Goal: Information Seeking & Learning: Compare options

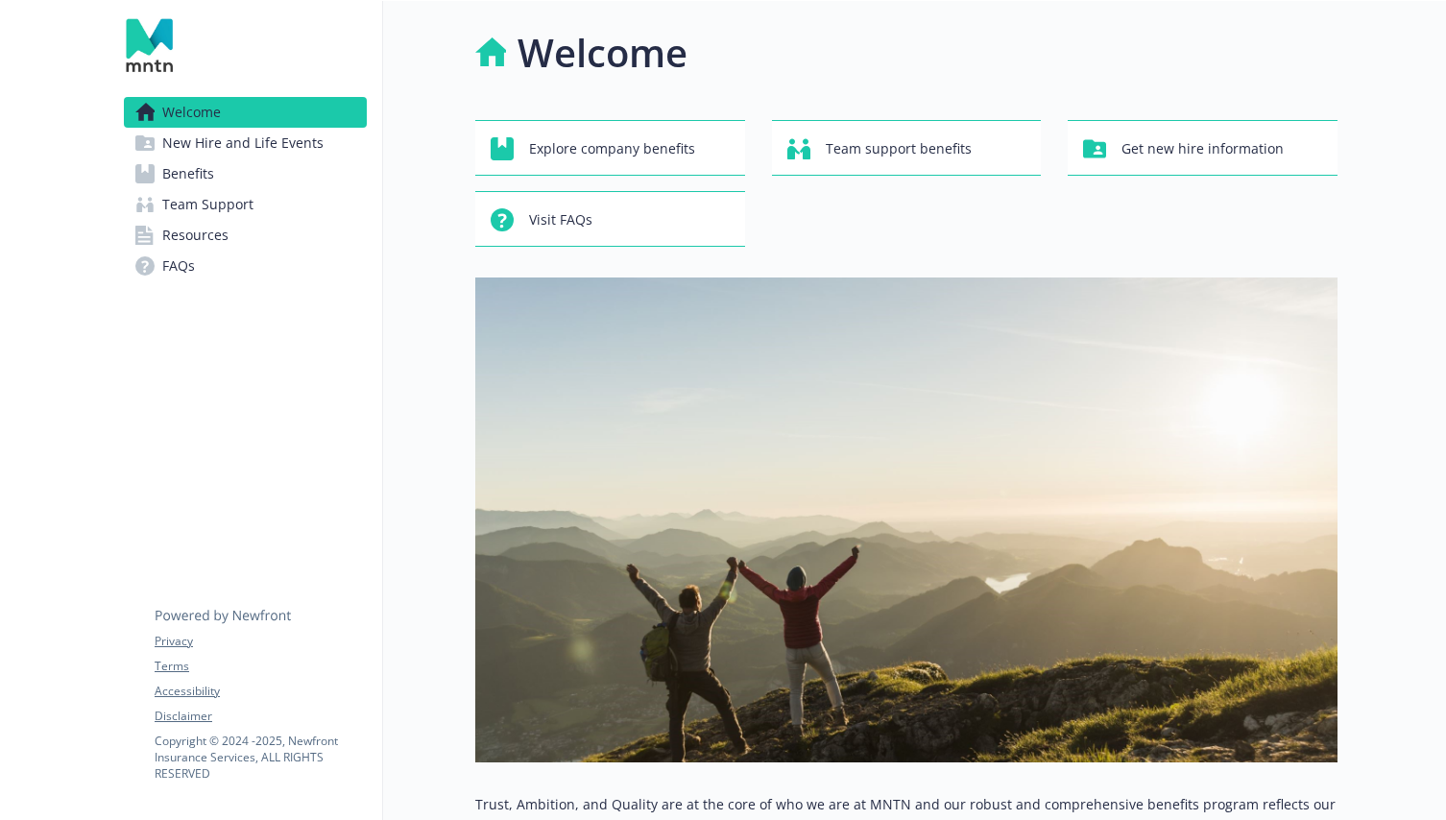
scroll to position [133, 0]
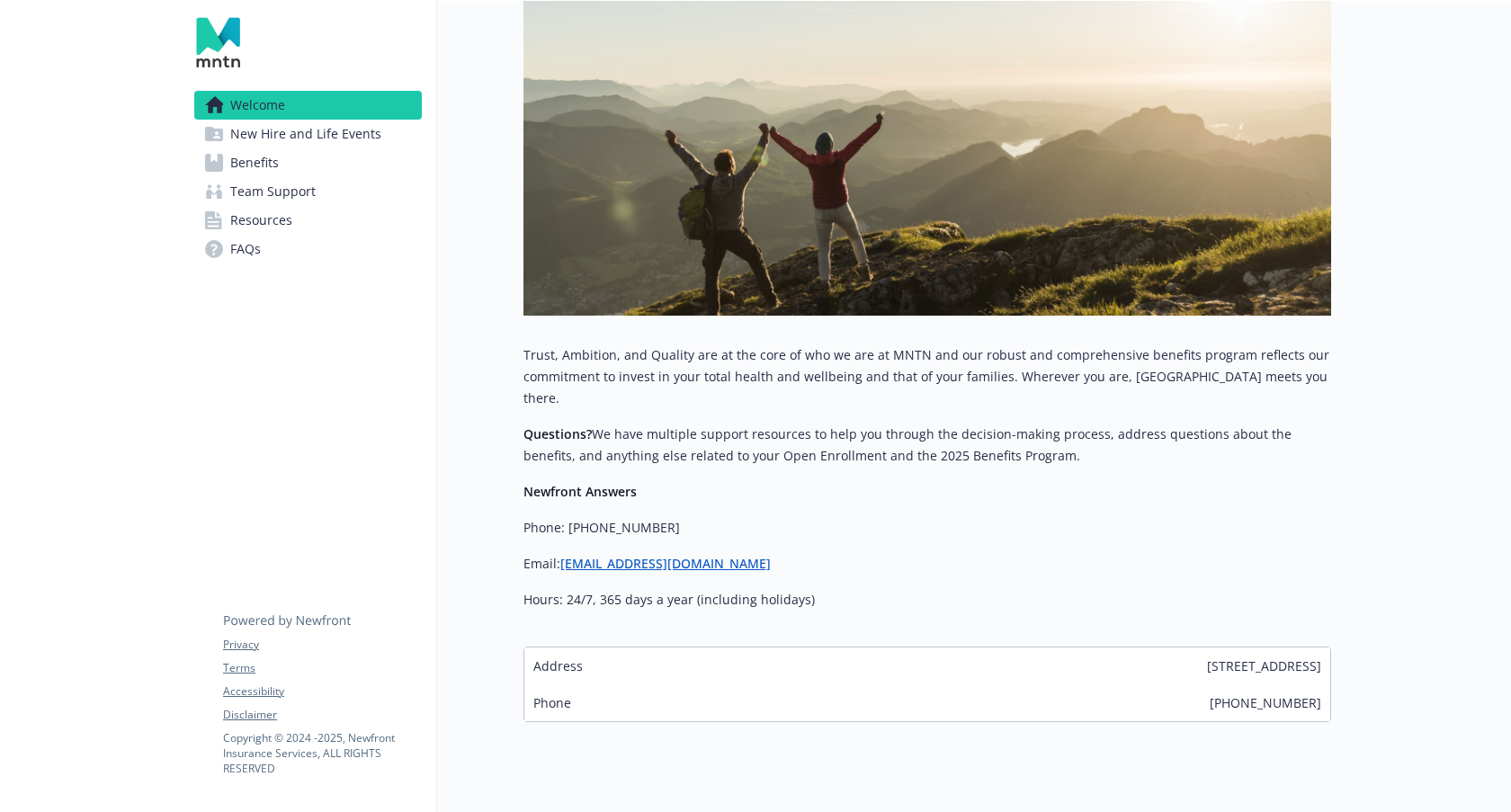
scroll to position [416, 0]
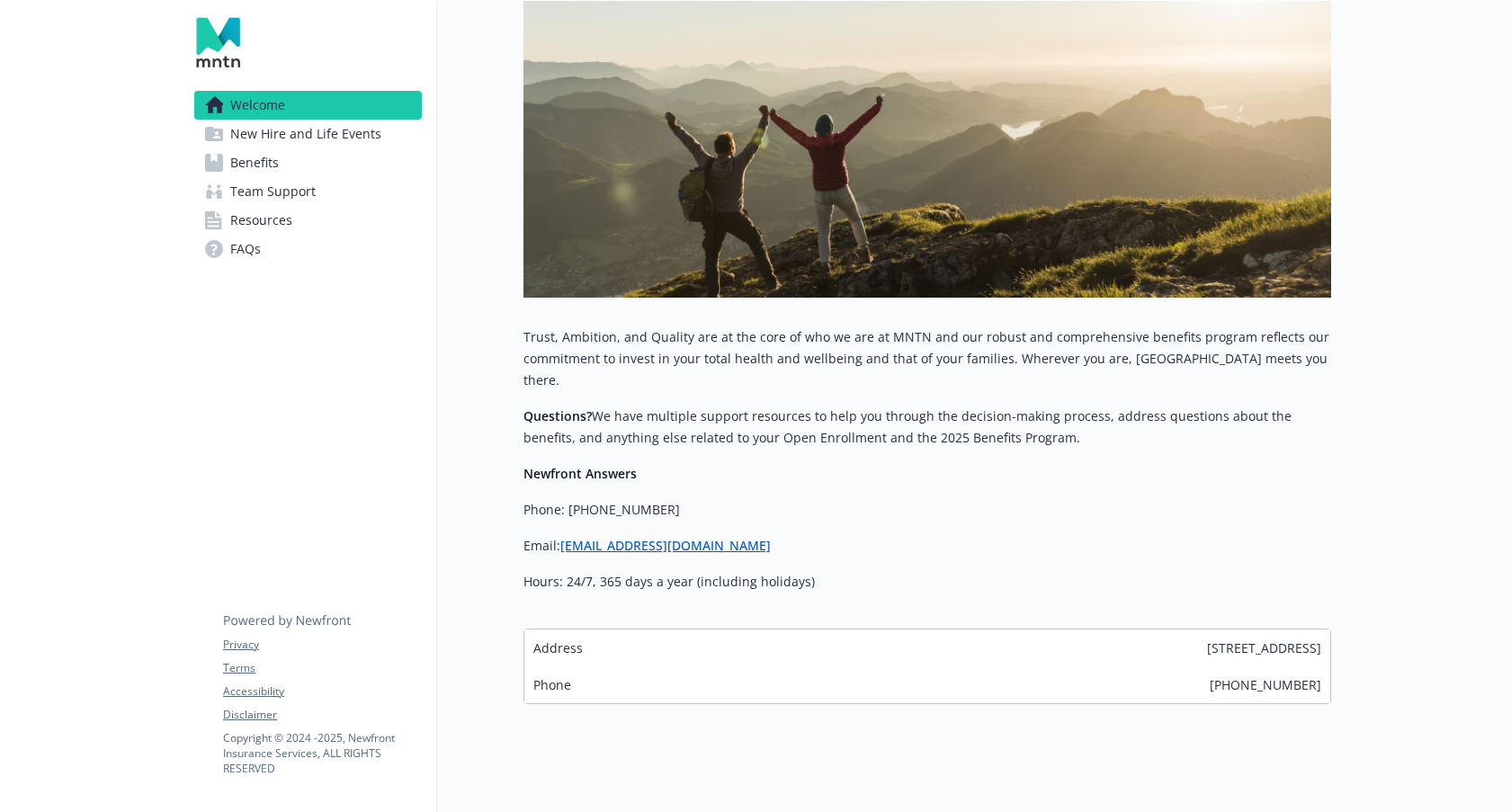
click at [280, 130] on span "New Hire and Life Events" at bounding box center [305, 134] width 151 height 29
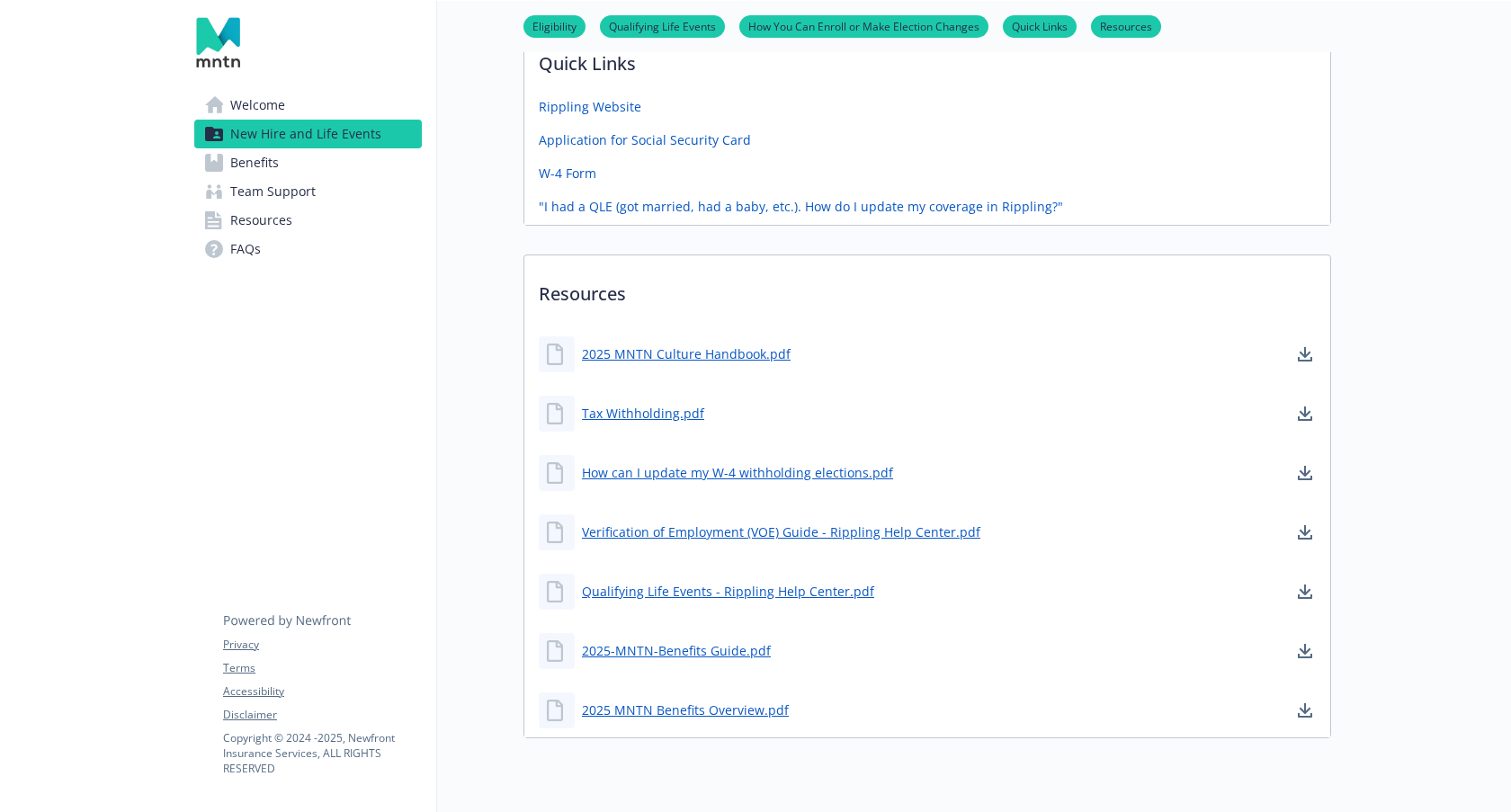
scroll to position [968, 0]
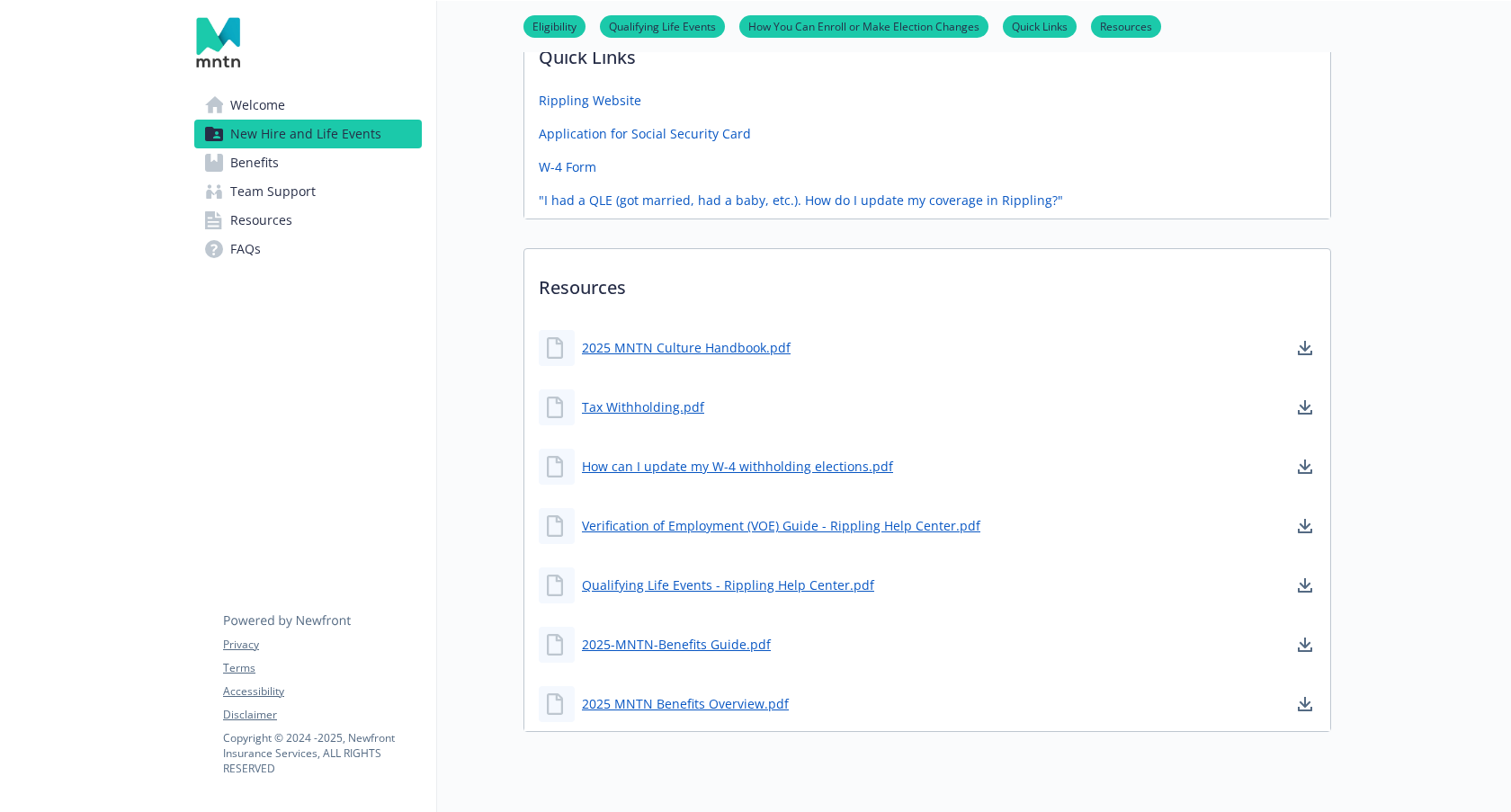
click at [255, 168] on span "Benefits" at bounding box center [255, 162] width 49 height 29
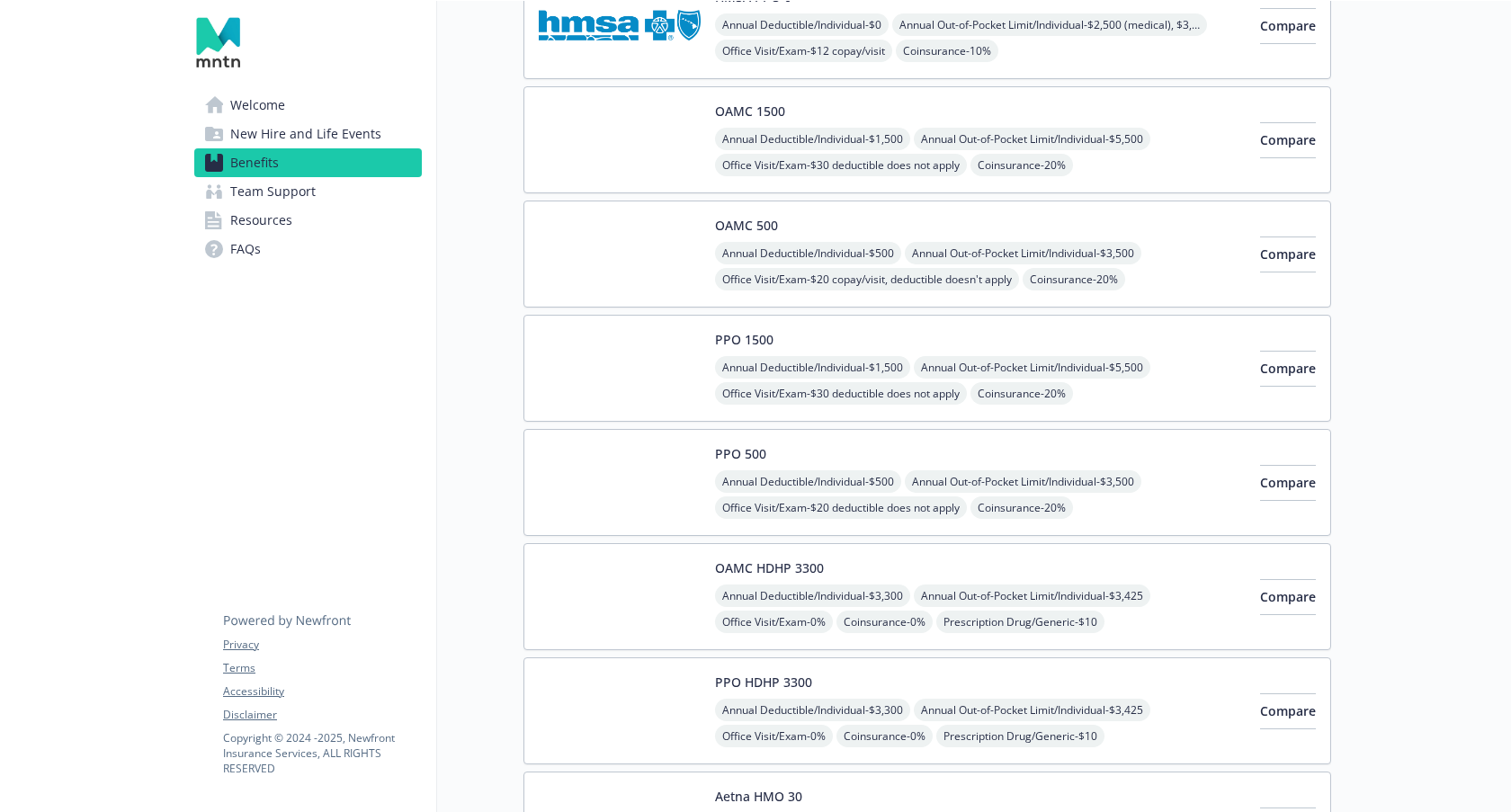
scroll to position [232, 0]
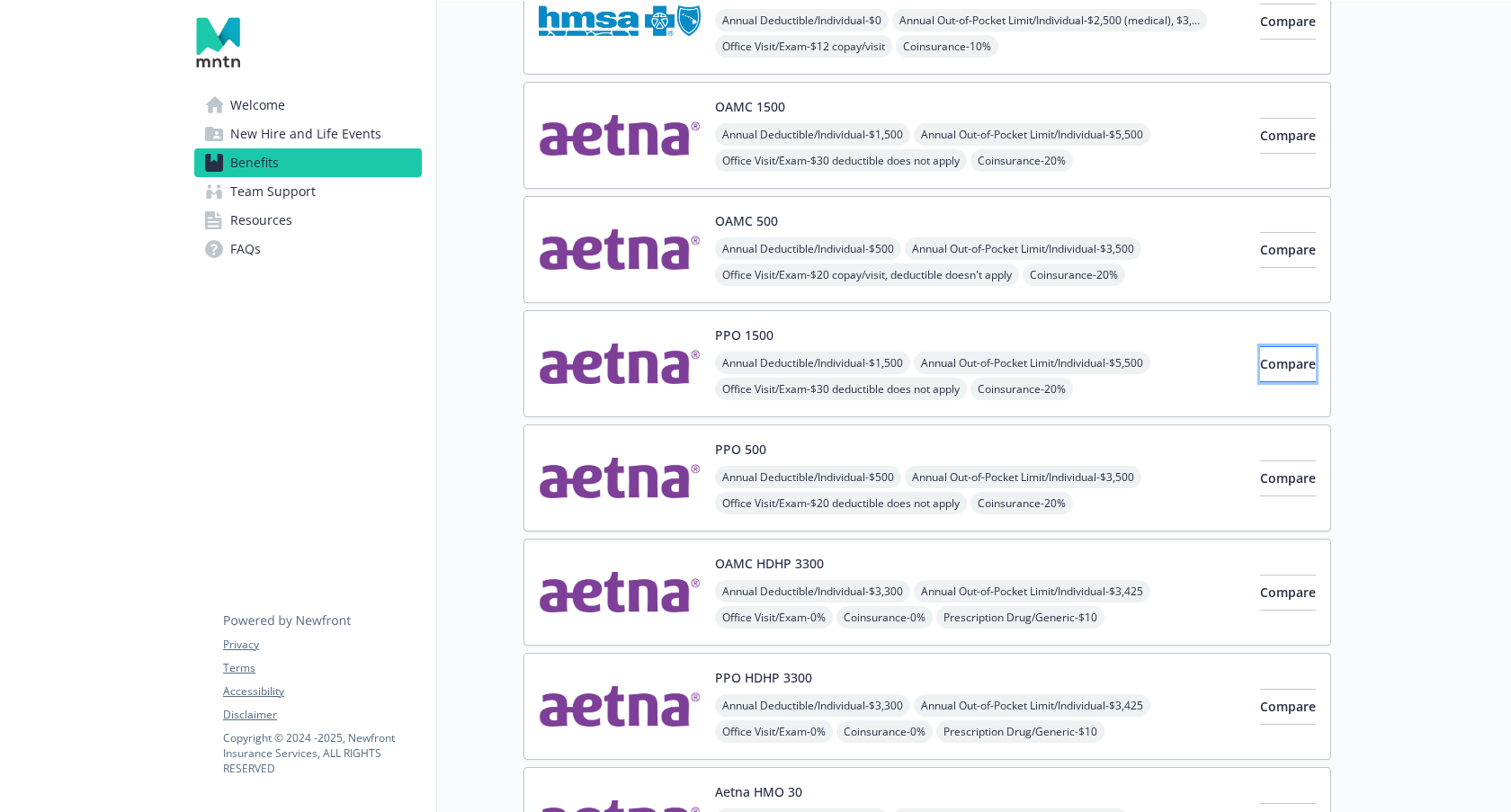
click at [1261, 347] on button "Compare" at bounding box center [1288, 364] width 56 height 36
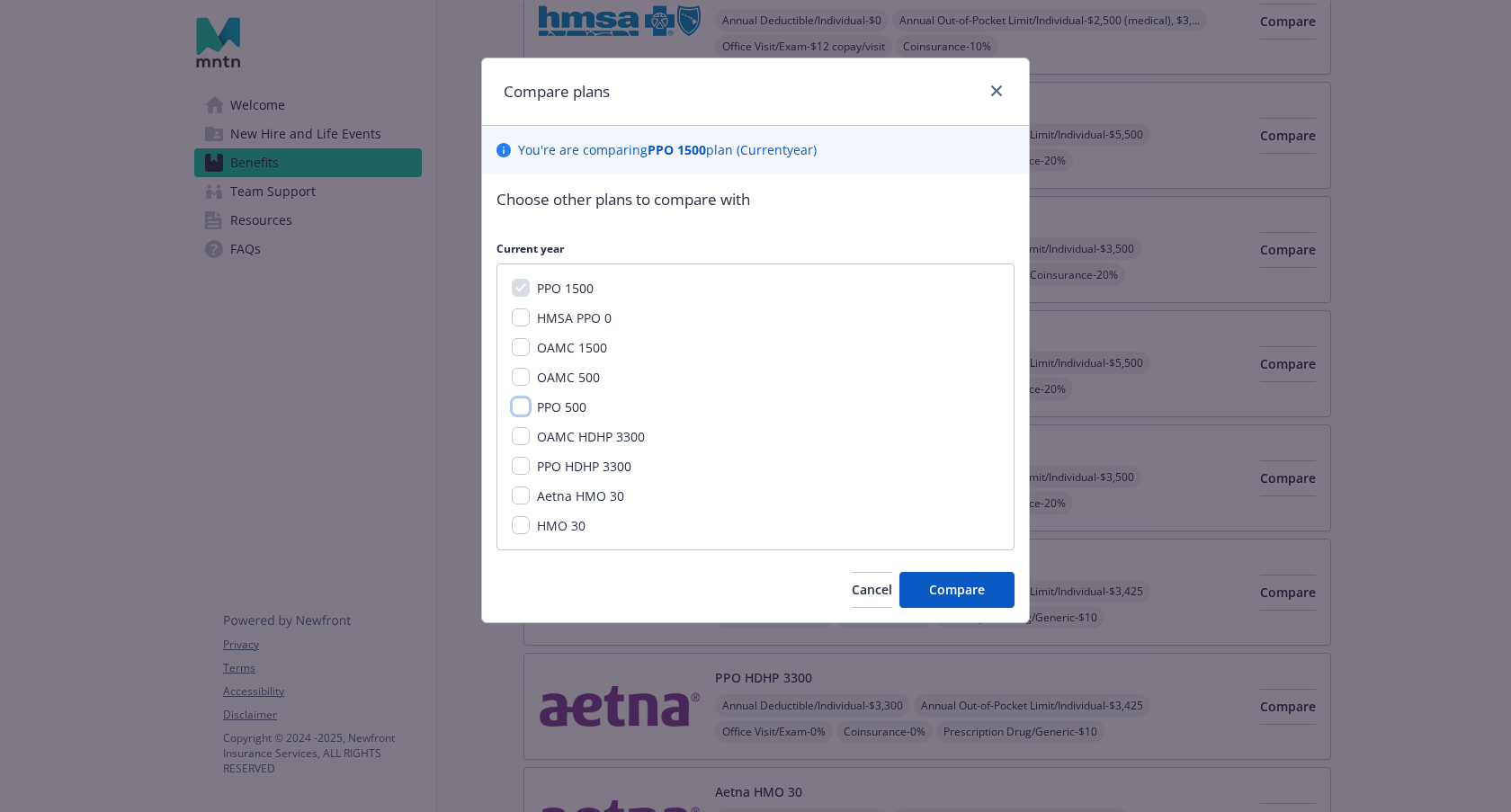
click at [524, 407] on input "PPO 500" at bounding box center [520, 406] width 18 height 18
checkbox input "true"
click at [522, 466] on input "PPO HDHP 3300" at bounding box center [520, 465] width 18 height 18
checkbox input "true"
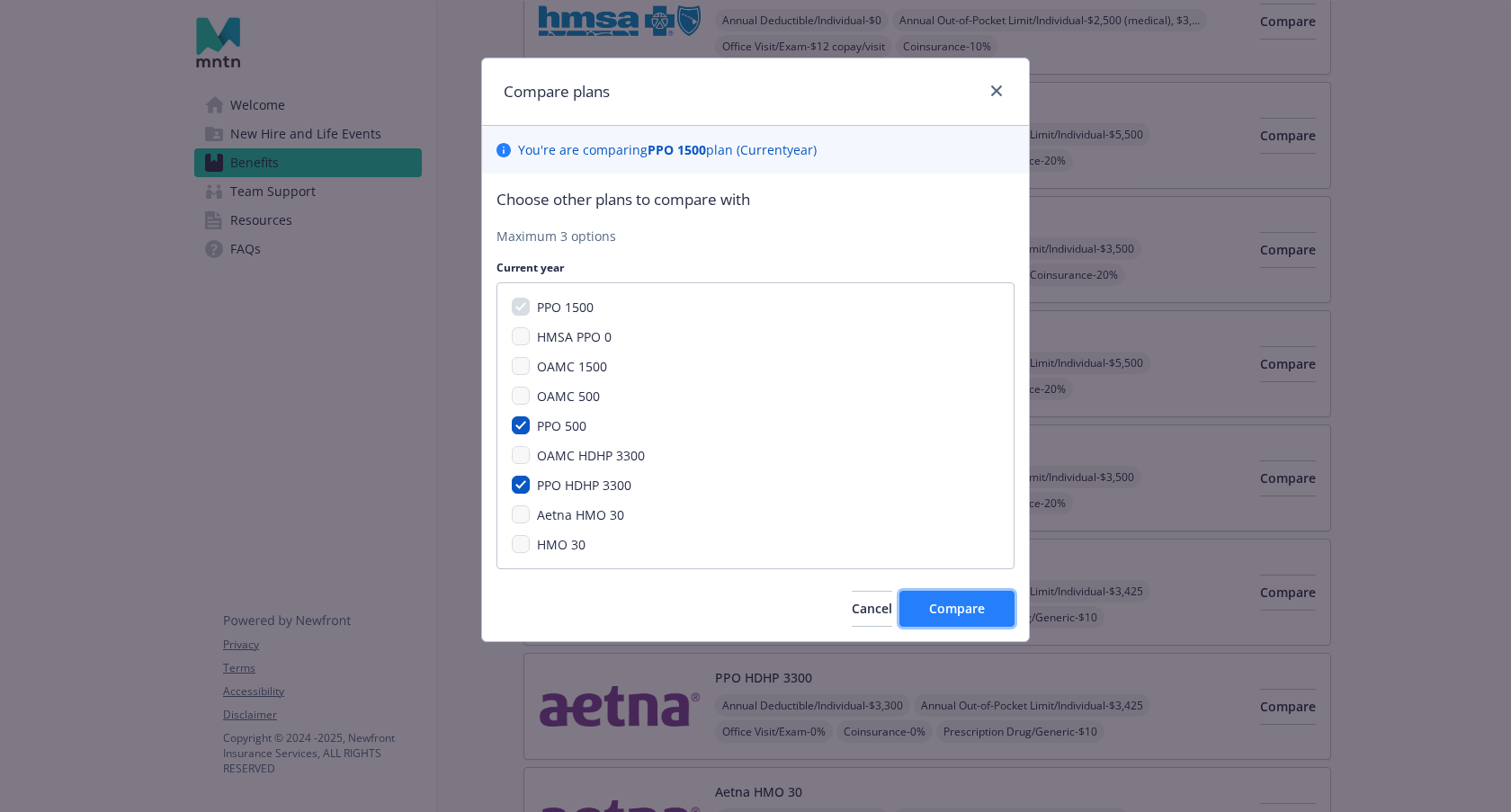
click at [941, 606] on span "Compare" at bounding box center [957, 608] width 56 height 17
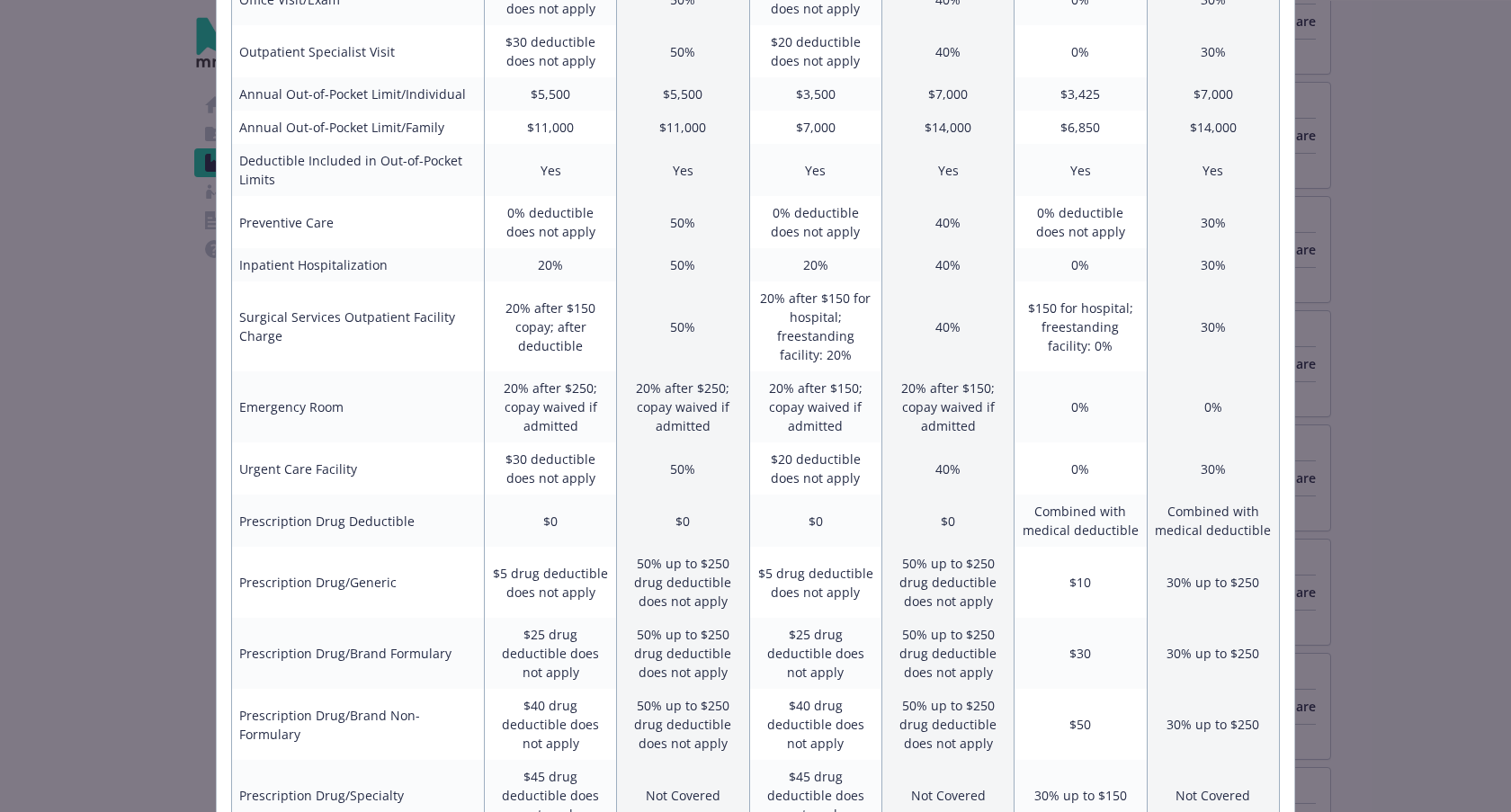
scroll to position [0, 0]
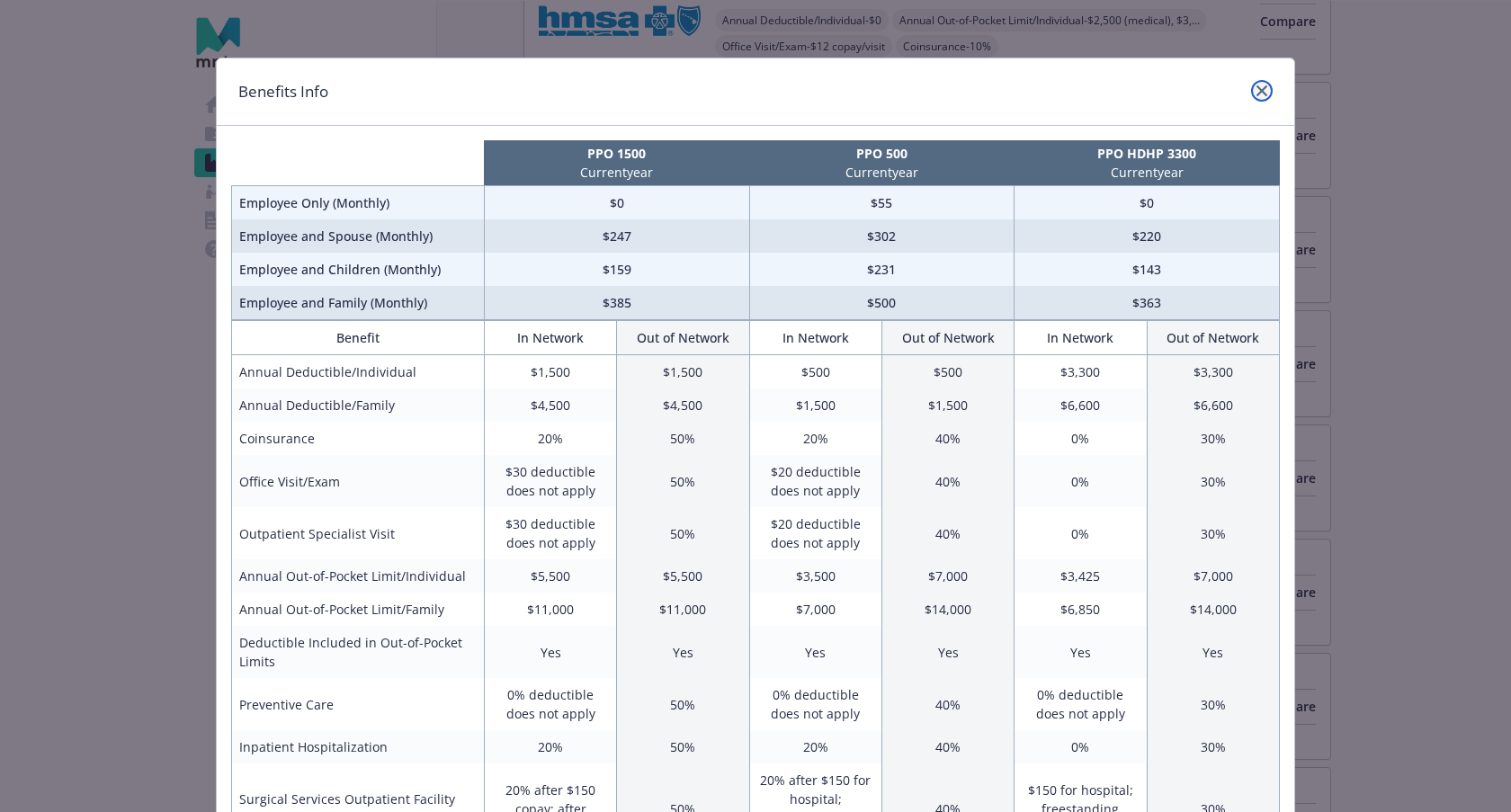
click at [1258, 89] on icon "close" at bounding box center [1262, 91] width 11 height 11
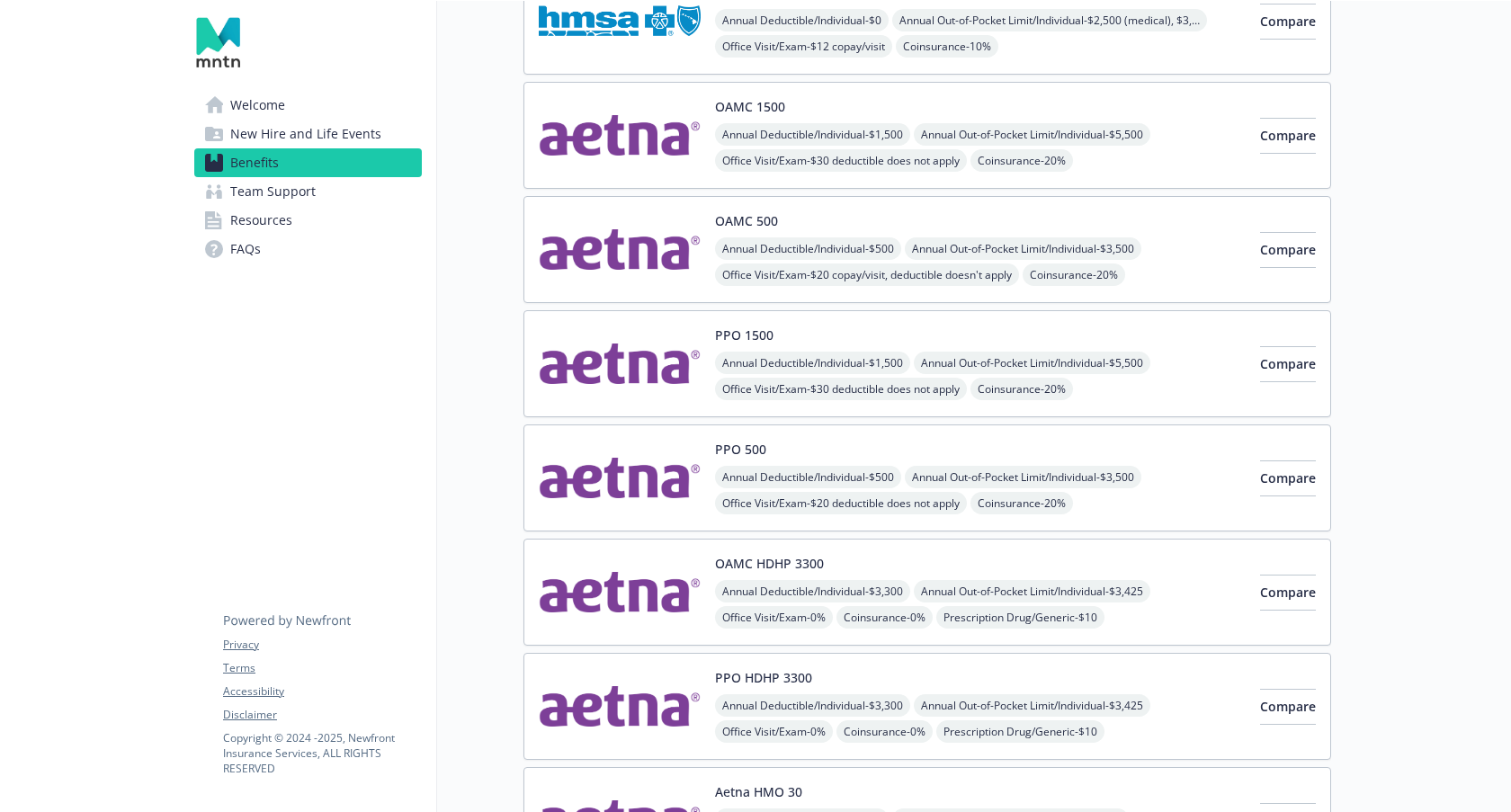
click at [248, 195] on span "Team Support" at bounding box center [273, 191] width 85 height 29
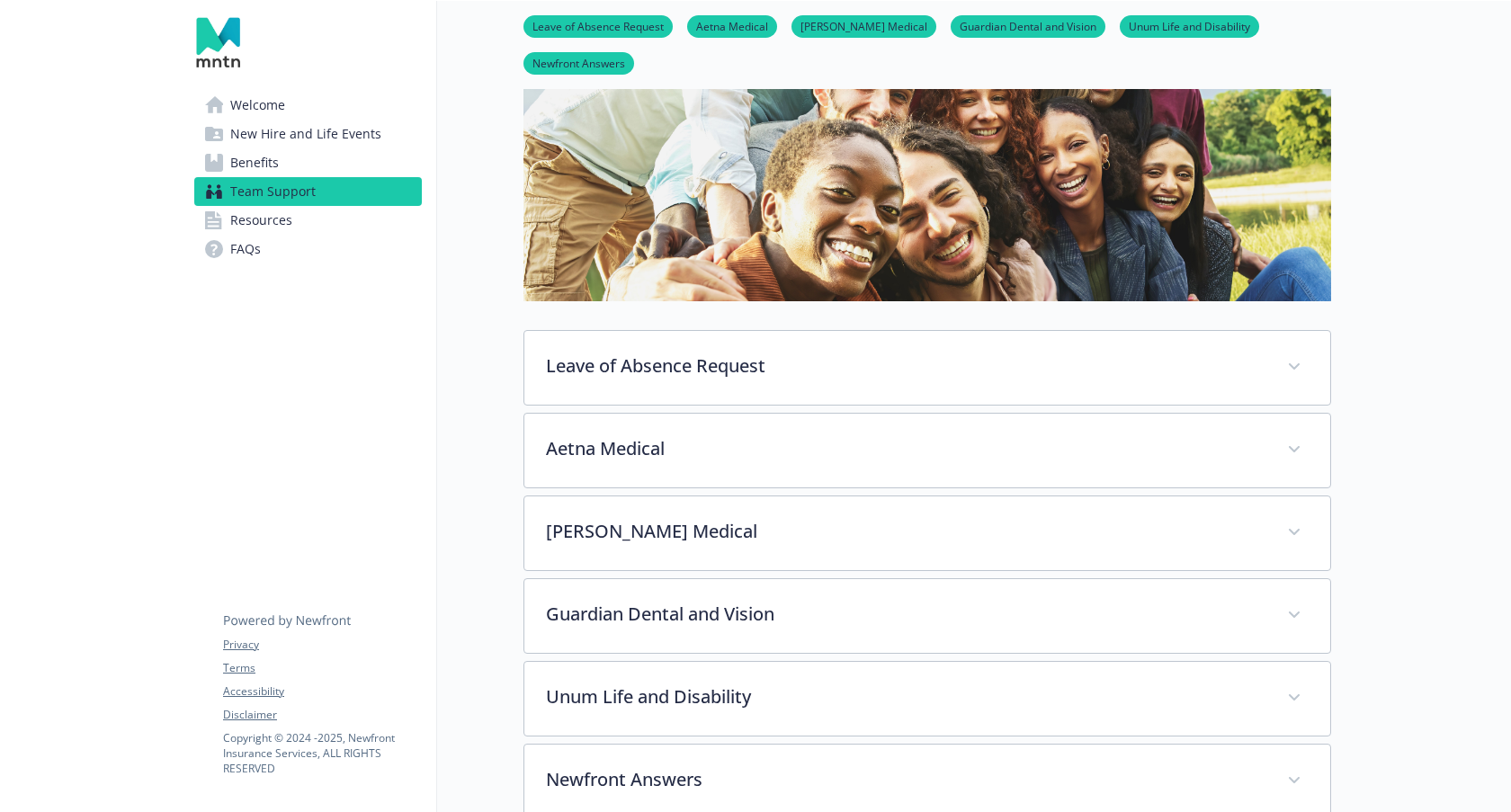
scroll to position [594, 0]
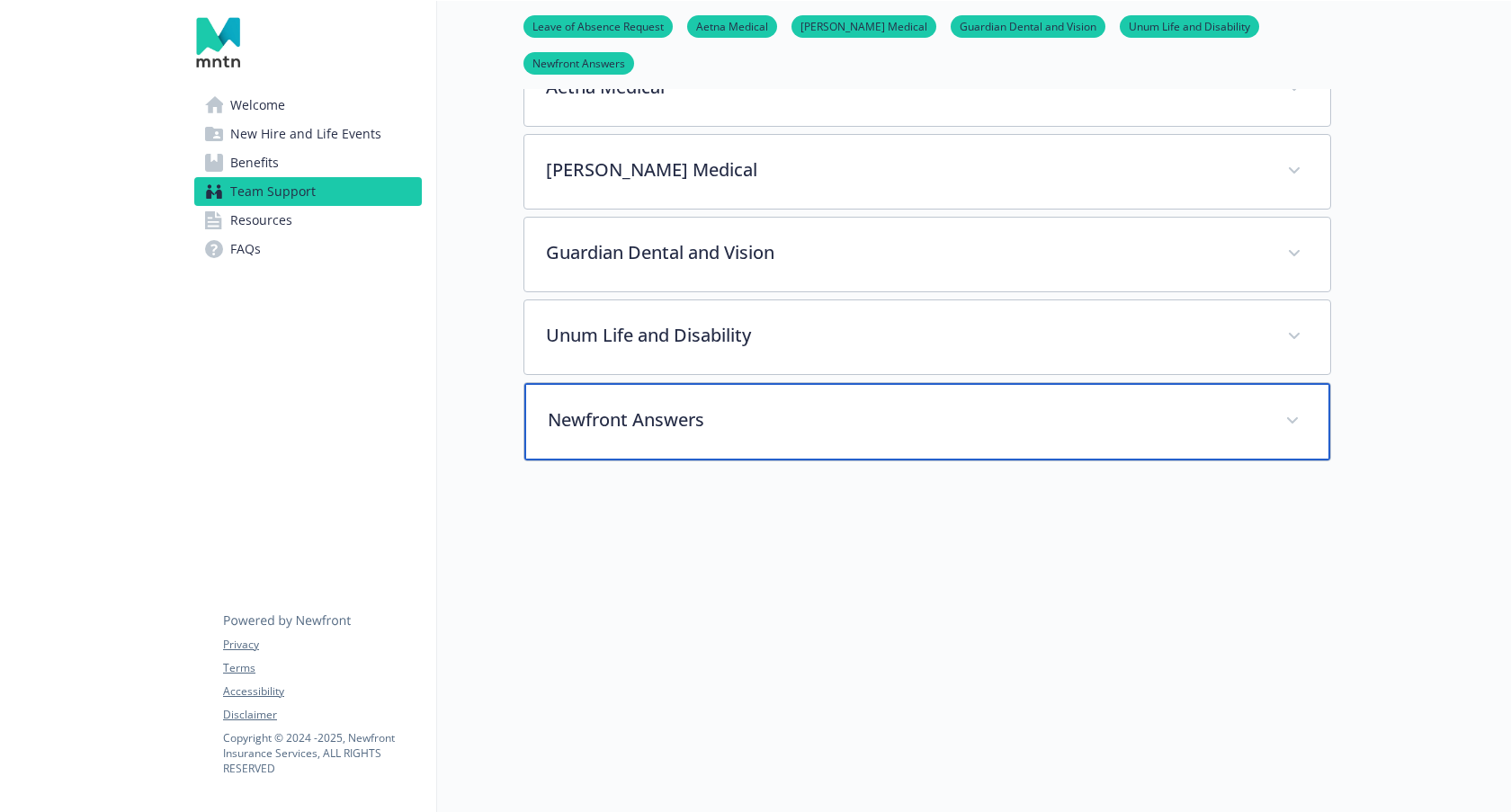
click at [1292, 415] on span at bounding box center [1292, 421] width 29 height 29
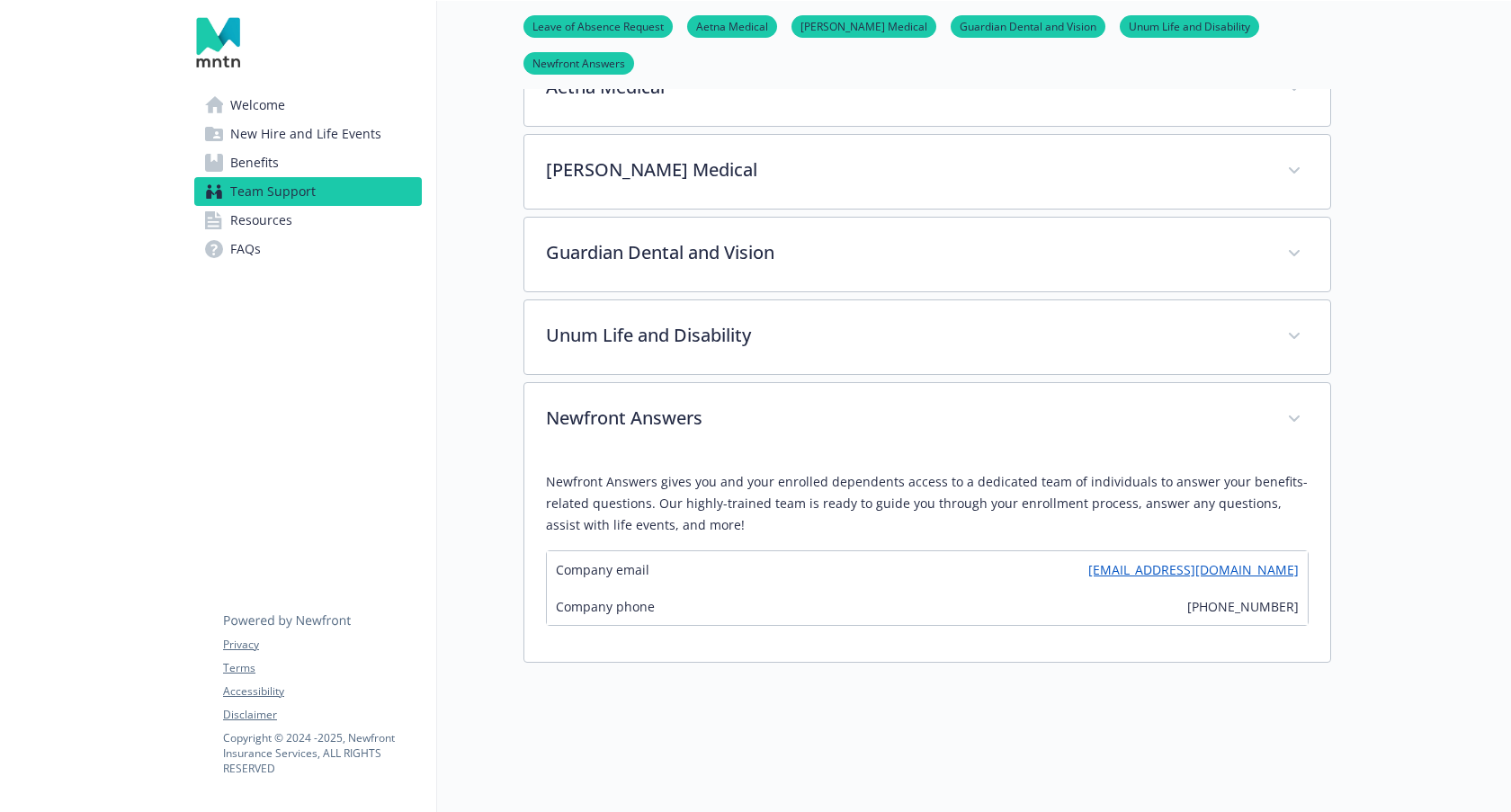
click at [250, 164] on span "Benefits" at bounding box center [255, 162] width 49 height 29
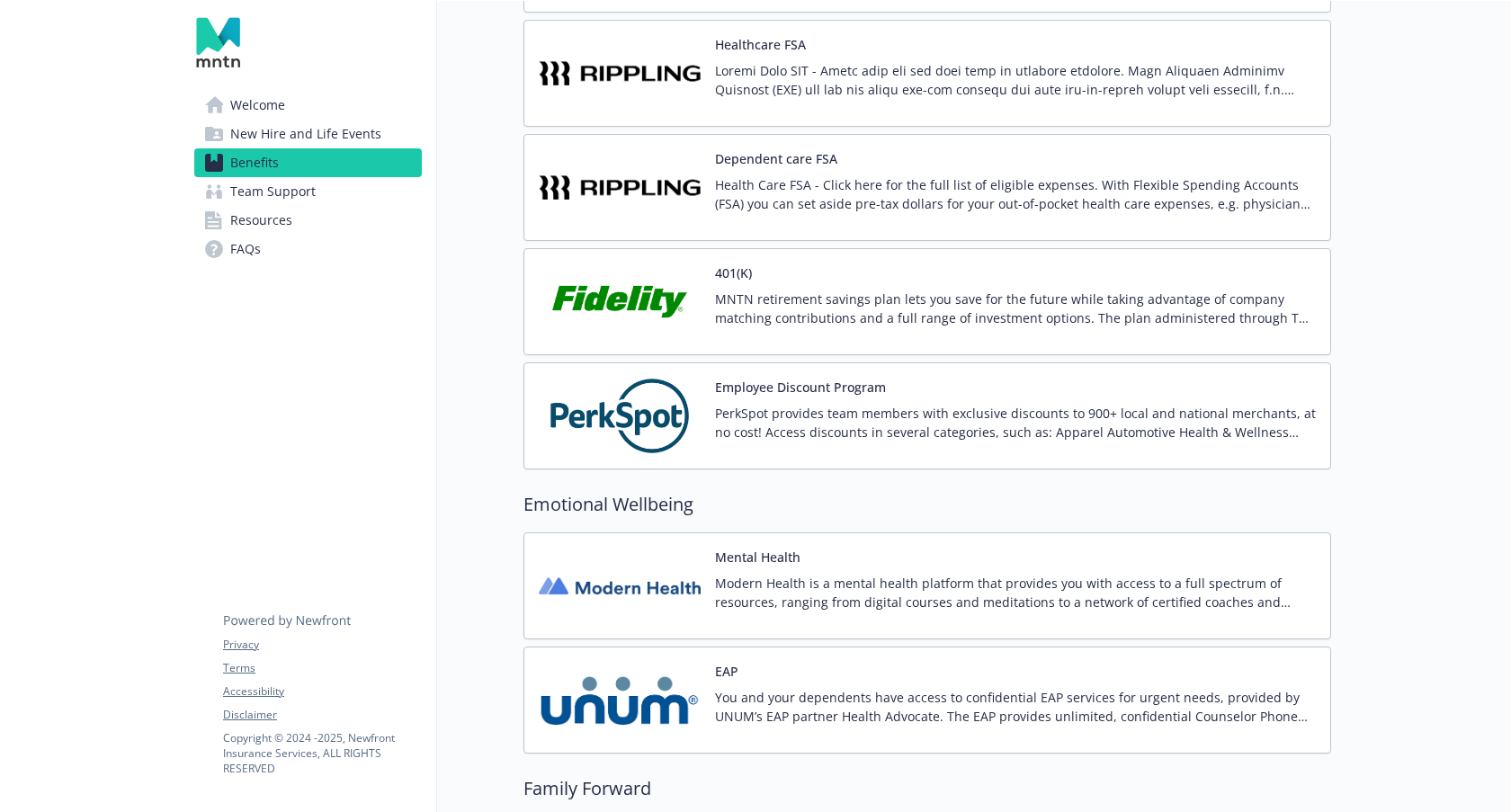
scroll to position [2913, 0]
click at [846, 305] on p "MNTN retirement savings plan lets you save for the future while taking advantag…" at bounding box center [1015, 307] width 600 height 37
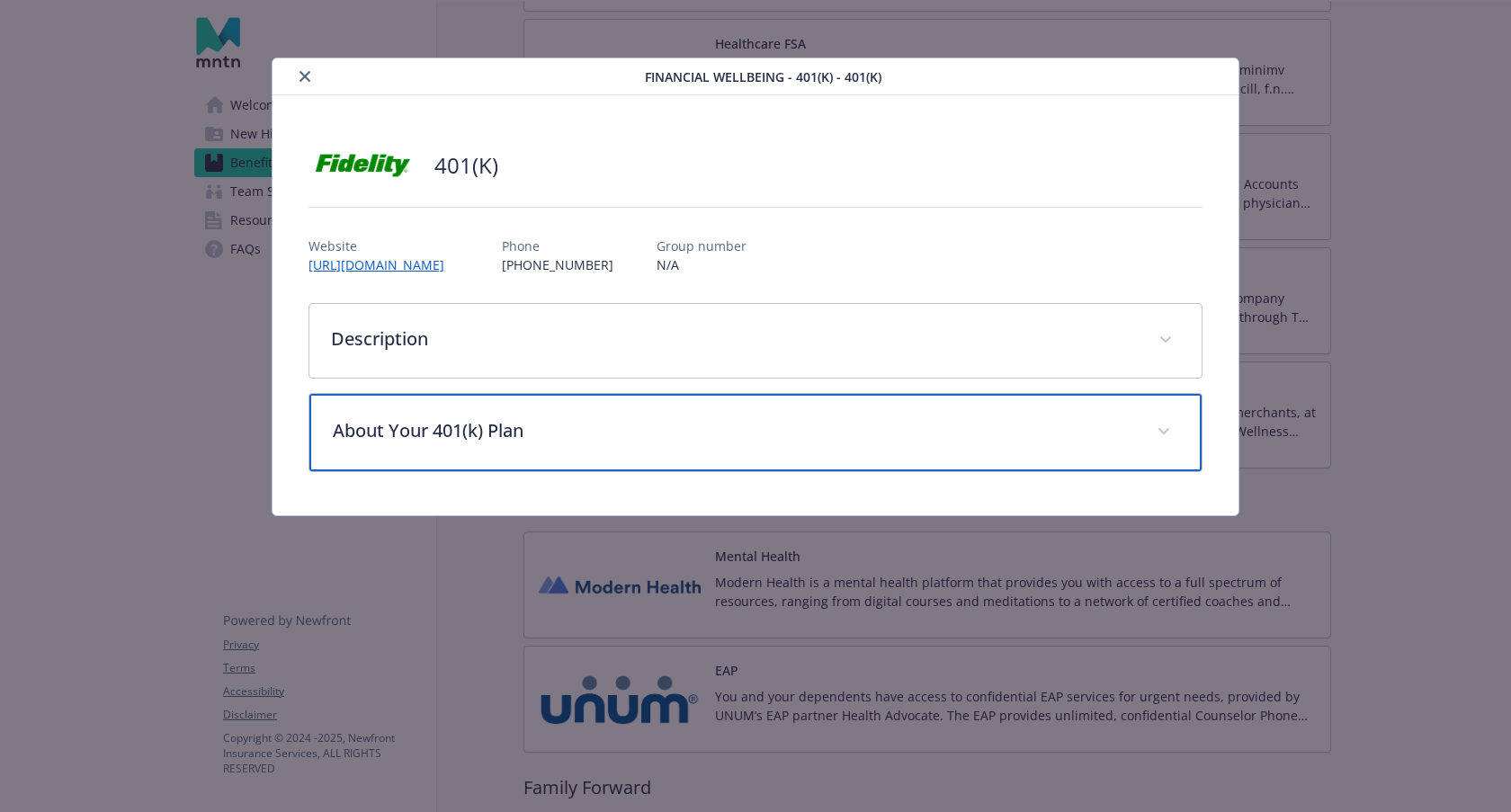
click at [1173, 432] on span "details for plan Financial Wellbeing - 401(K) - 401(k)" at bounding box center [1163, 431] width 29 height 29
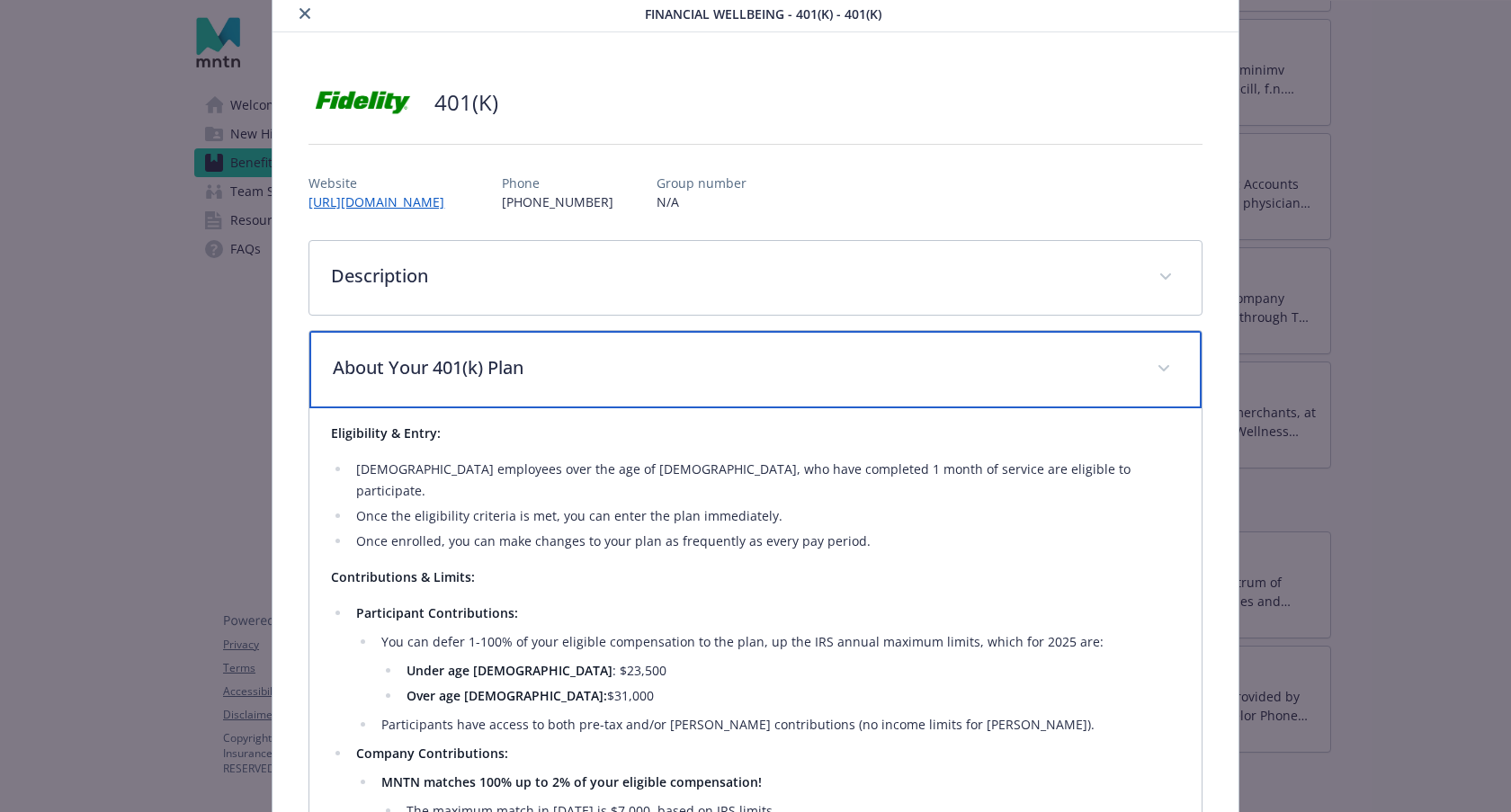
scroll to position [0, 0]
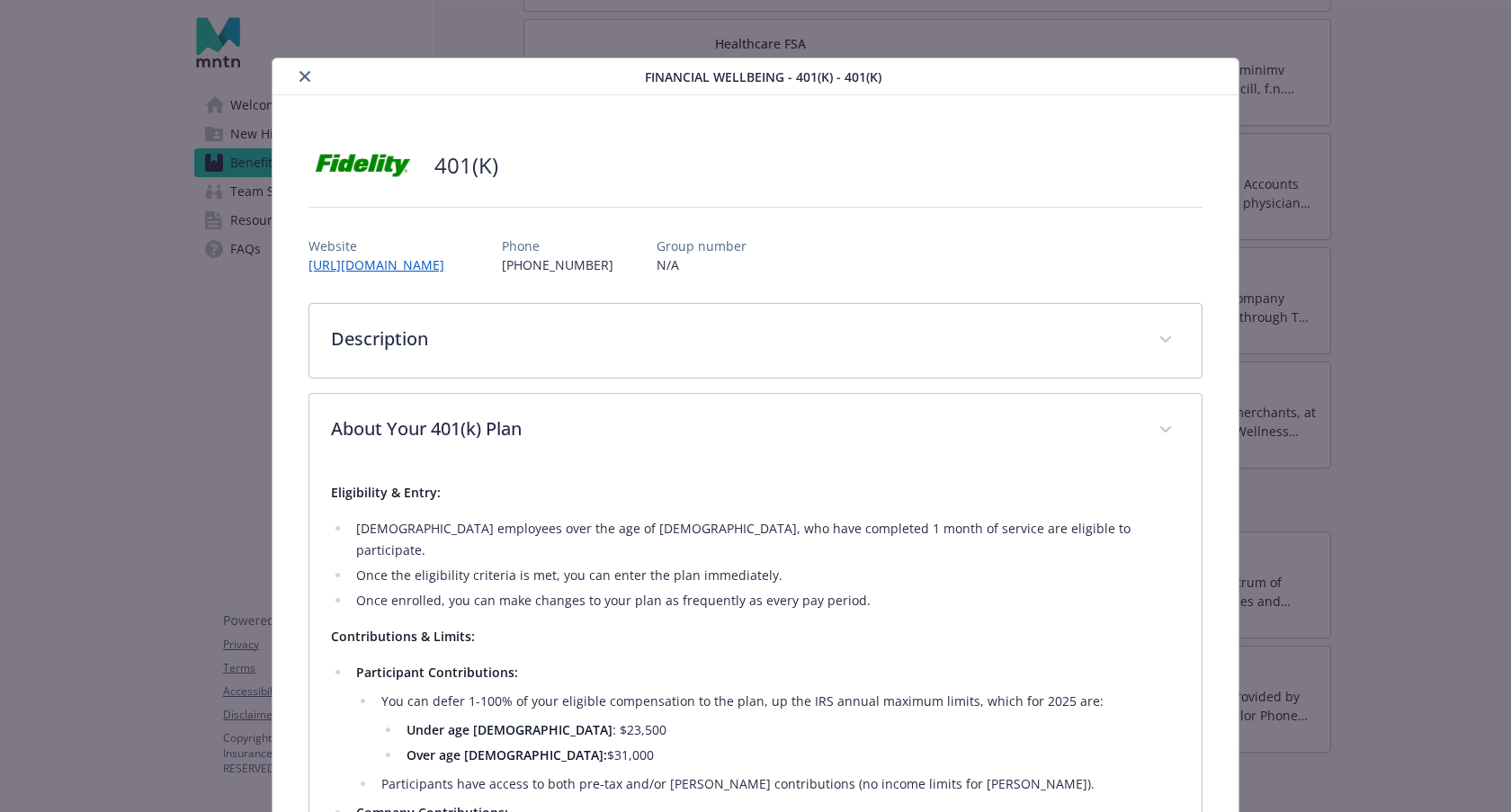
click at [306, 73] on icon "close" at bounding box center [305, 77] width 11 height 11
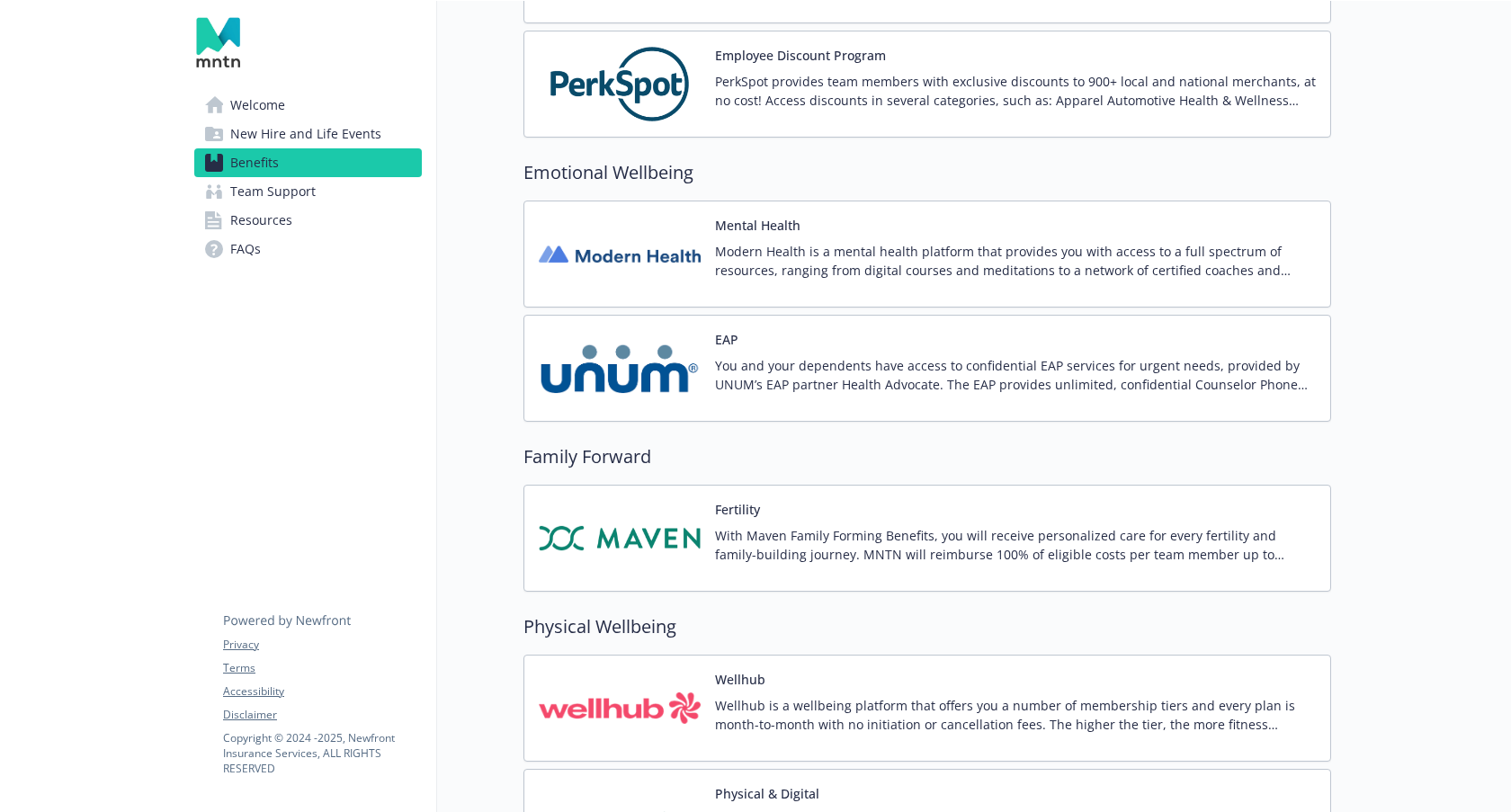
scroll to position [3257, 0]
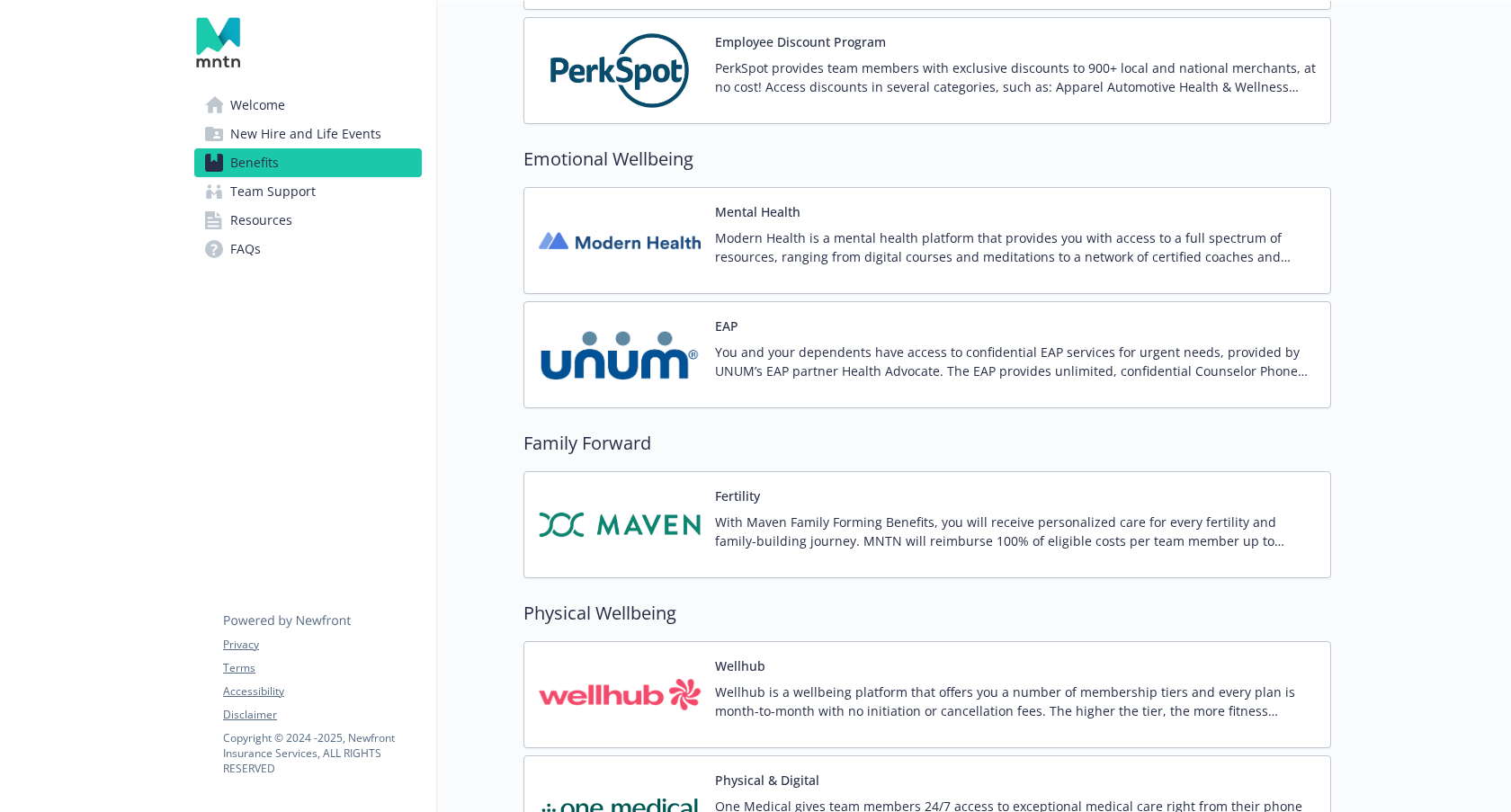
click at [807, 245] on p "Modern Health is a mental health platform that provides you with access to a fu…" at bounding box center [1015, 247] width 600 height 37
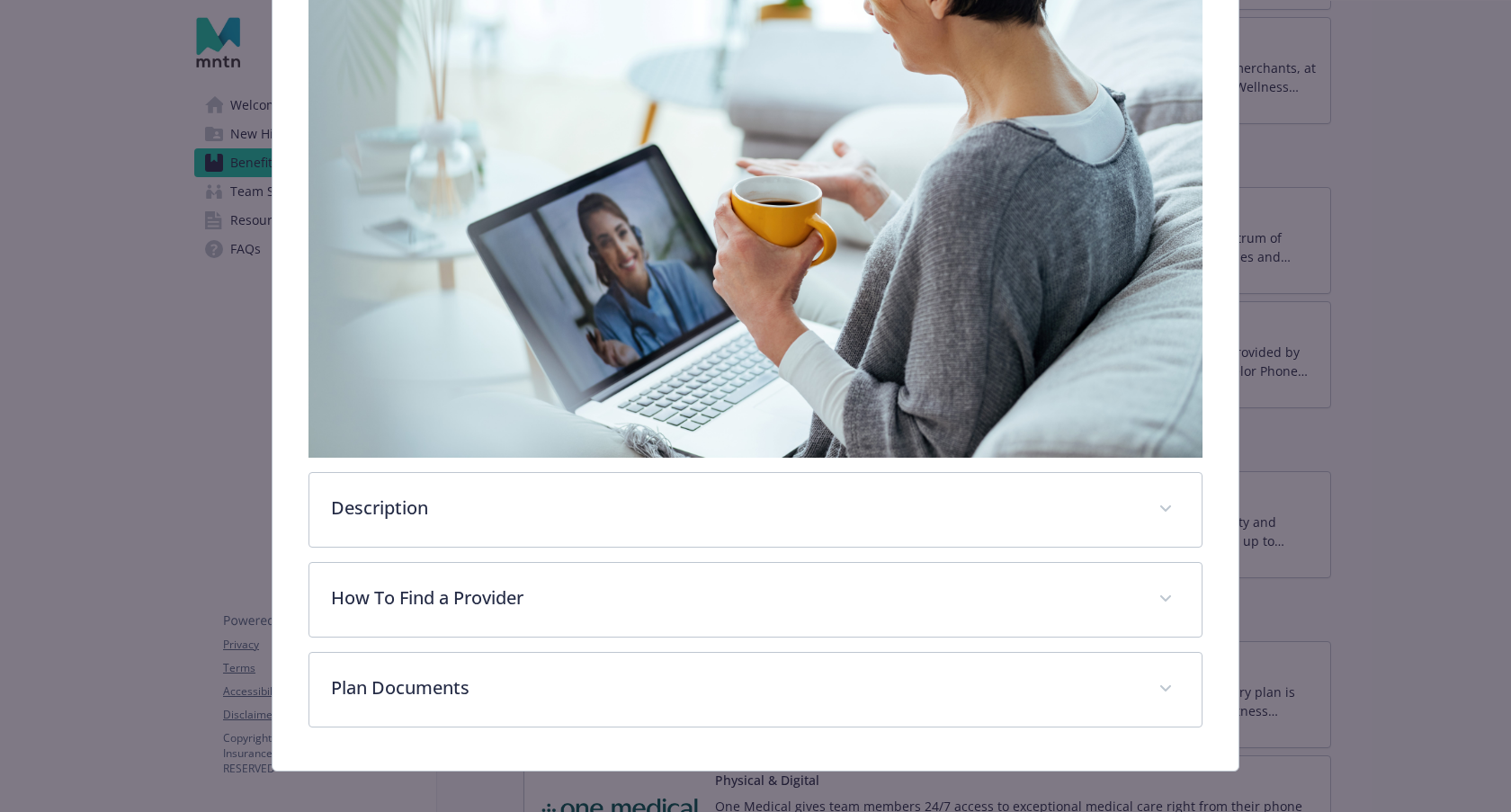
scroll to position [451, 0]
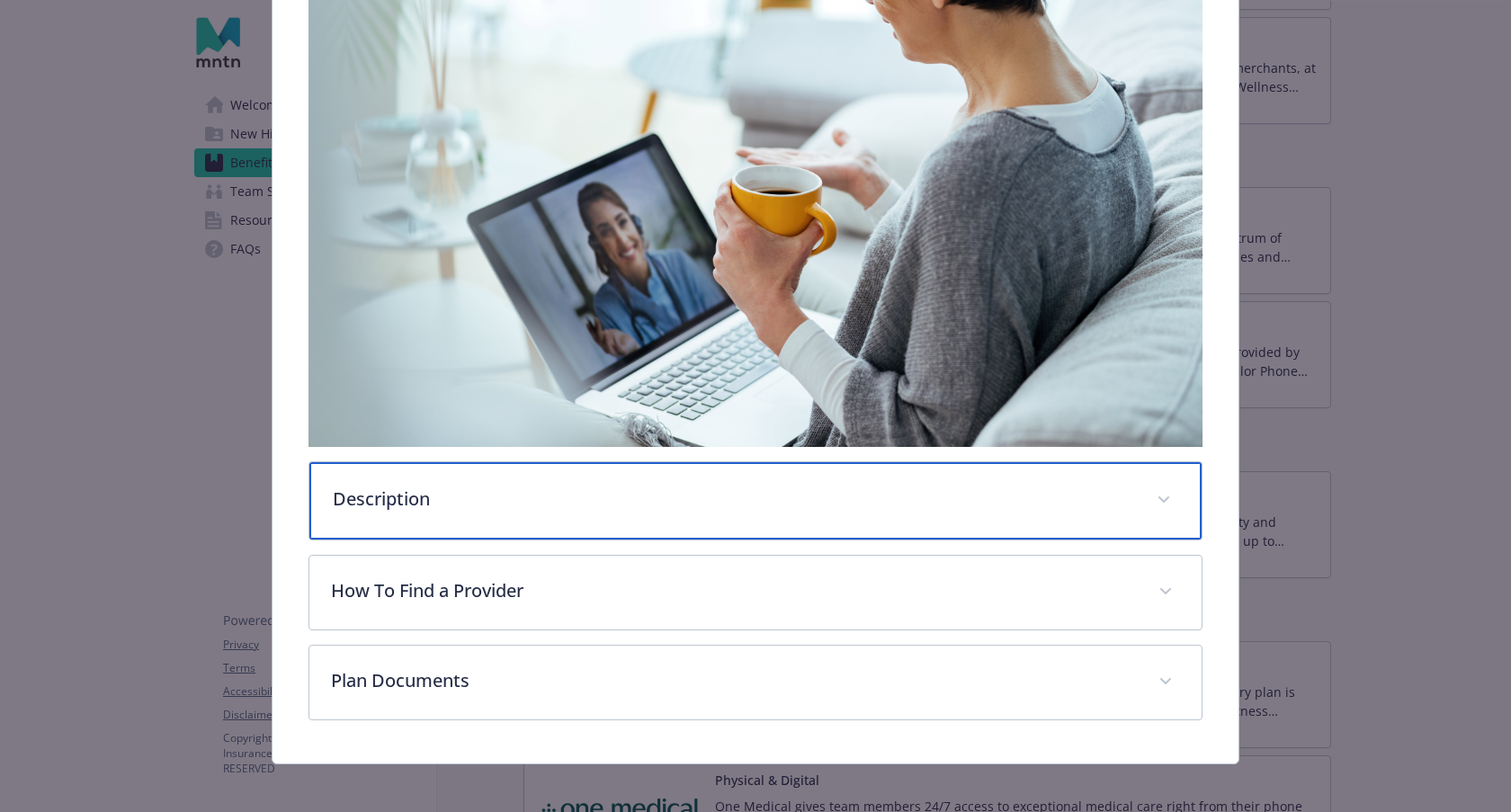
click at [911, 507] on p "Description" at bounding box center [733, 498] width 801 height 27
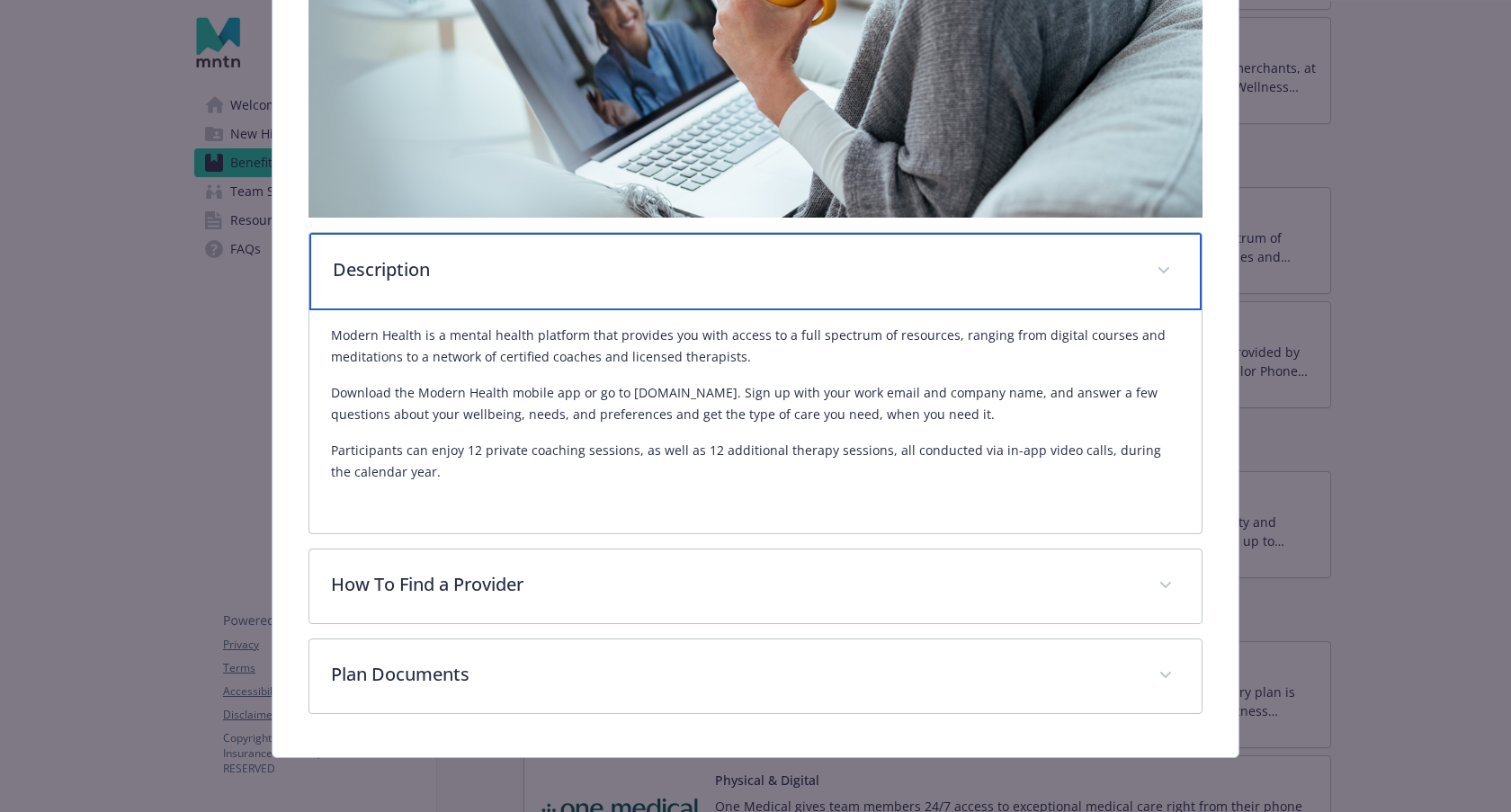
scroll to position [684, 0]
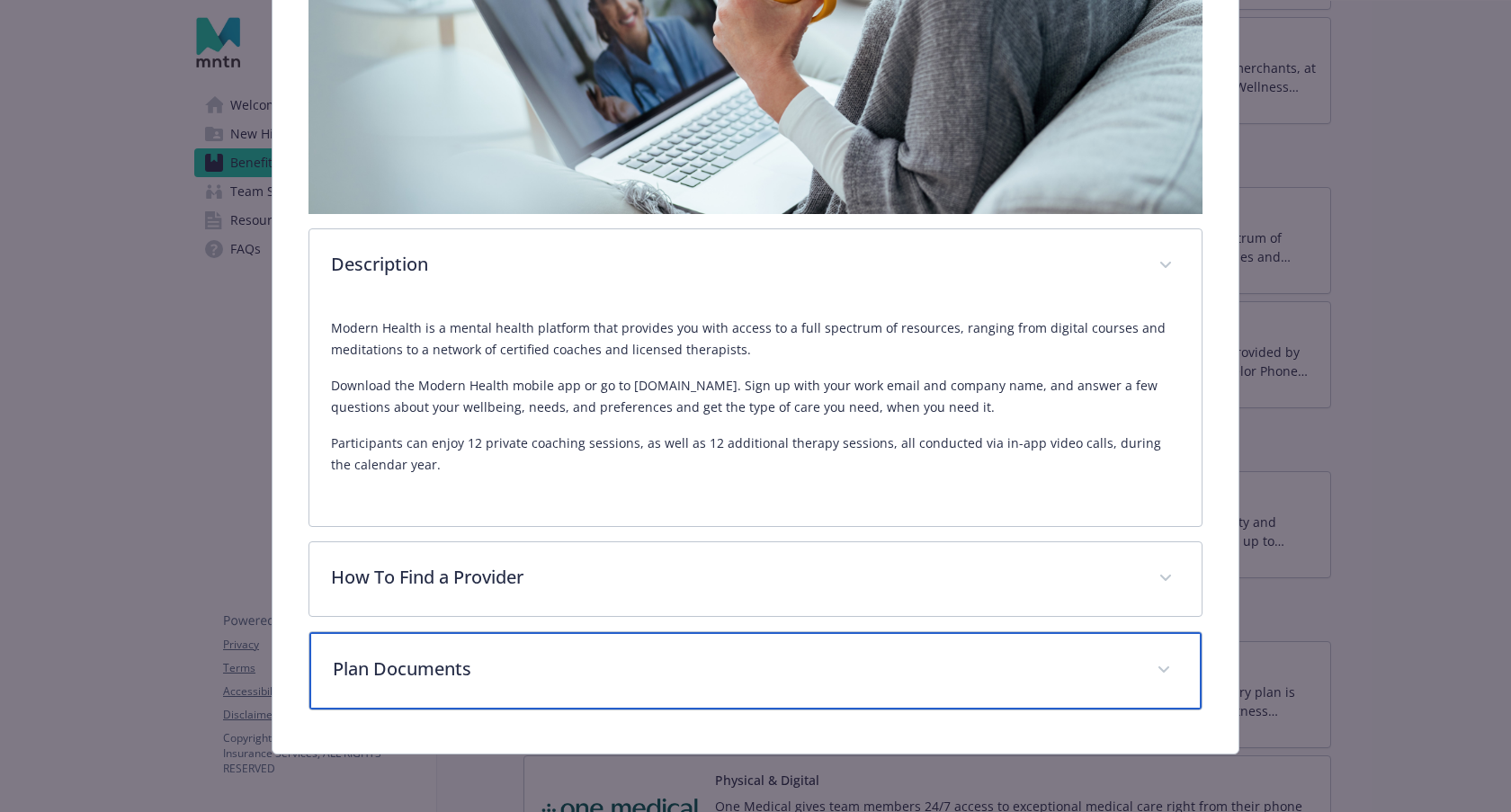
click at [781, 668] on p "Plan Documents" at bounding box center [733, 669] width 801 height 27
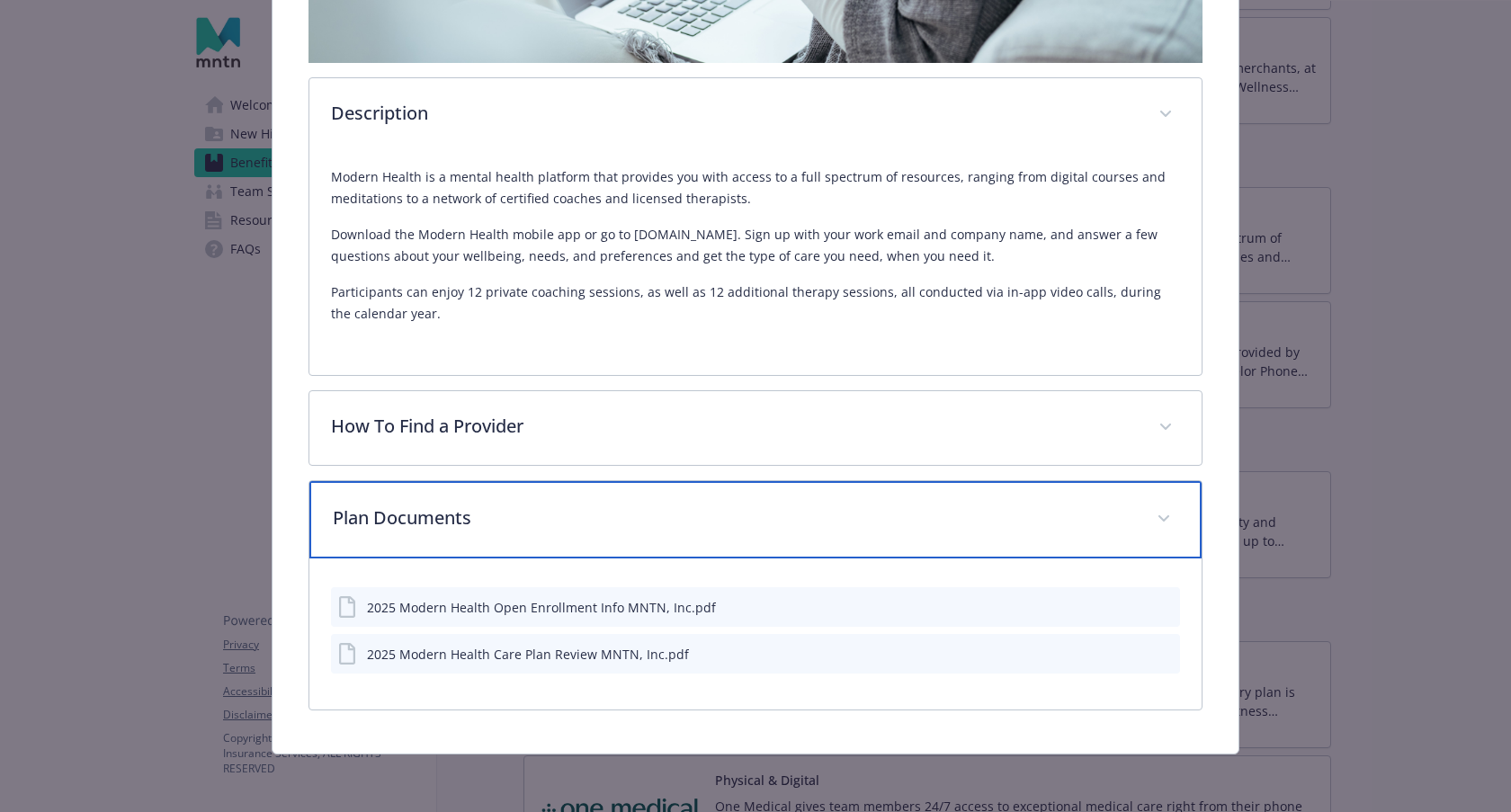
scroll to position [0, 0]
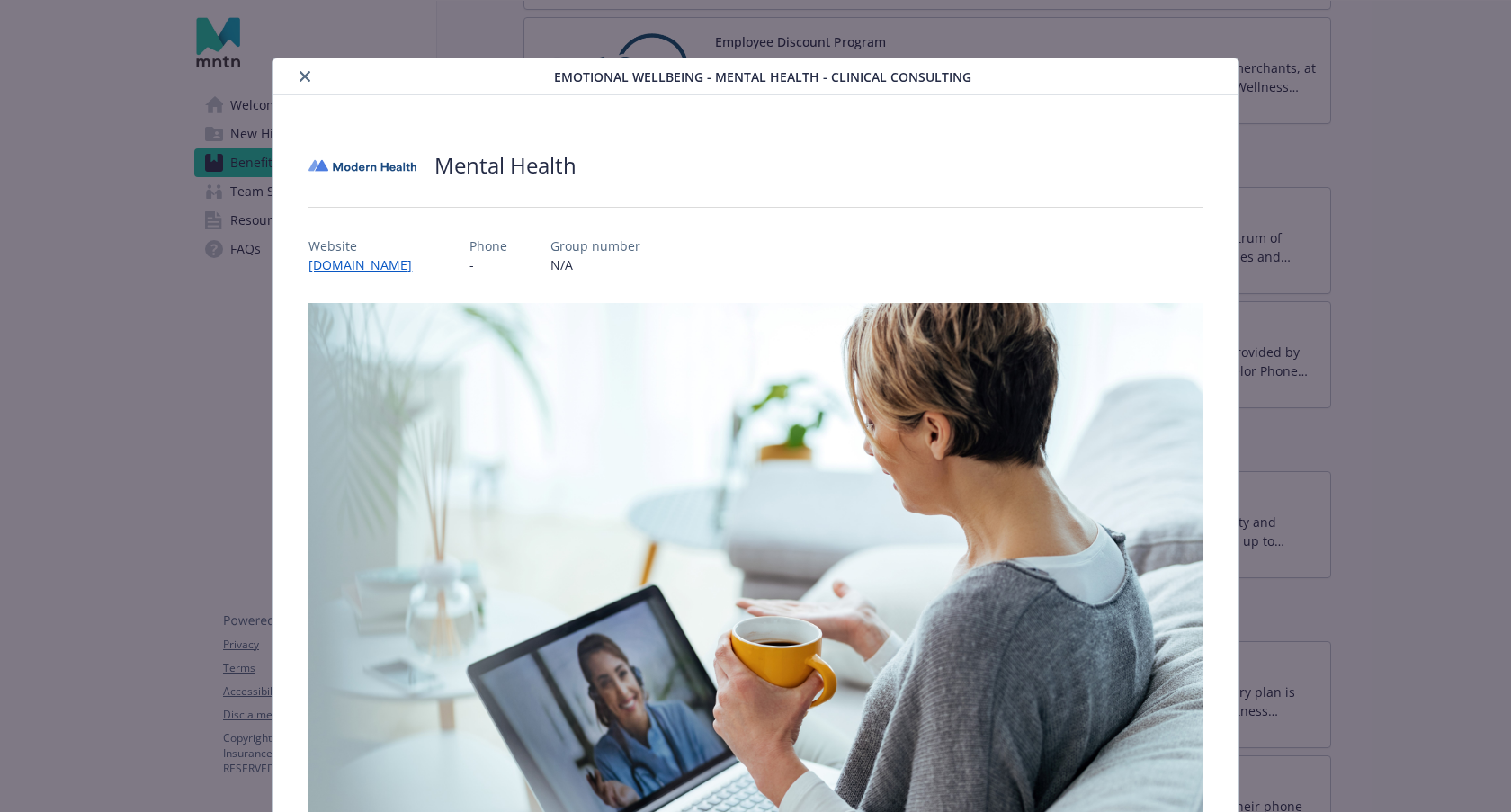
click at [303, 79] on icon "close" at bounding box center [305, 77] width 11 height 11
